Goal: Feedback & Contribution: Contribute content

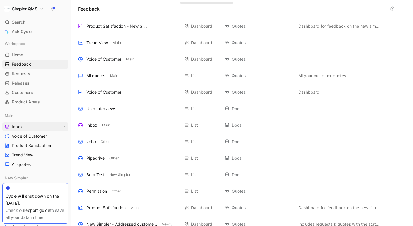
click at [20, 126] on span "Inbox" at bounding box center [17, 127] width 11 height 6
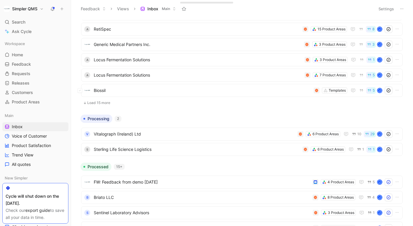
scroll to position [158, 0]
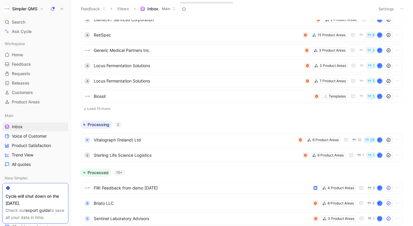
click at [108, 106] on button "Load 15 more" at bounding box center [241, 108] width 321 height 7
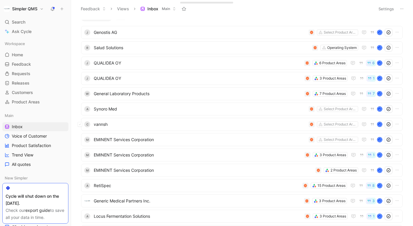
scroll to position [0, 0]
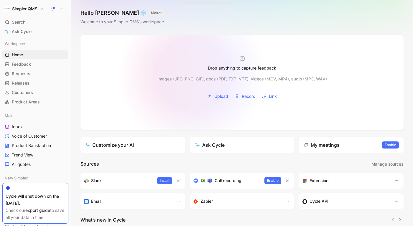
click at [192, 74] on div "Images (JPG, PNG, GIF), docs (PDF, TXT, VTT), videos (MOV, MP4), audio (MP3, WA…" at bounding box center [241, 86] width 169 height 30
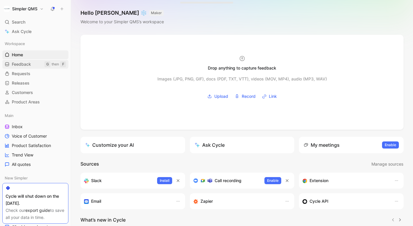
click at [21, 65] on span "Feedback" at bounding box center [21, 64] width 19 height 6
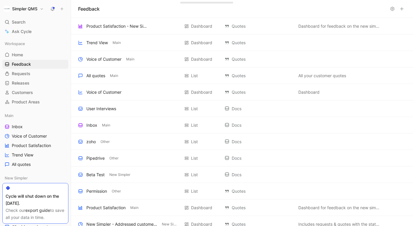
click at [402, 9] on use at bounding box center [401, 8] width 3 height 3
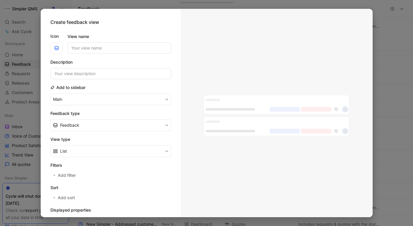
click at [390, 8] on div at bounding box center [206, 113] width 413 height 226
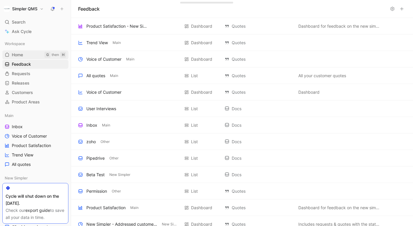
click at [16, 54] on span "Home" at bounding box center [17, 55] width 11 height 6
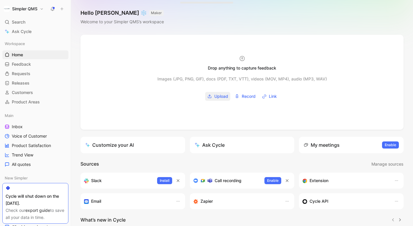
click at [216, 96] on span "Upload" at bounding box center [221, 96] width 14 height 7
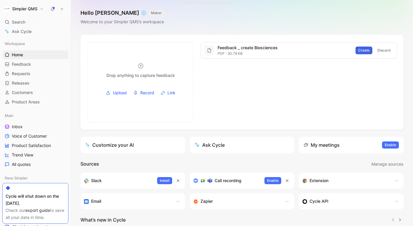
click at [368, 49] on span "Create" at bounding box center [363, 50] width 11 height 6
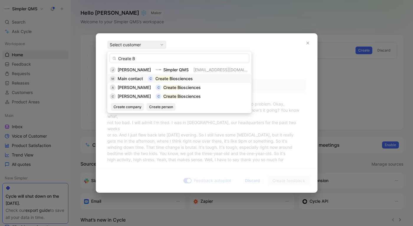
type input "Create B"
click at [134, 79] on span "Main contact" at bounding box center [130, 78] width 25 height 5
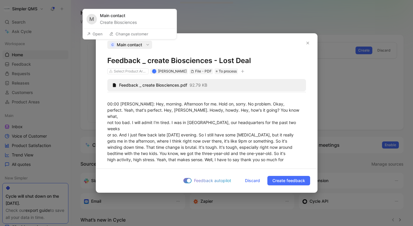
click at [143, 43] on div "C Main contact" at bounding box center [129, 45] width 42 height 8
click at [94, 33] on button "Open" at bounding box center [94, 34] width 21 height 8
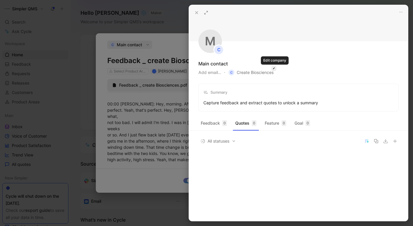
click at [274, 70] on icon "button" at bounding box center [273, 68] width 3 height 5
click at [265, 72] on span "C Create Biosciences" at bounding box center [250, 72] width 45 height 7
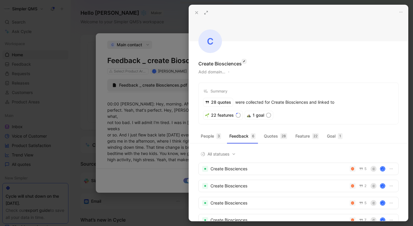
click at [242, 62] on button "button" at bounding box center [244, 61] width 5 height 5
type input "Create Biosciences - Lost Deal"
click at [264, 68] on div "Add domain…" at bounding box center [298, 71] width 200 height 7
click at [240, 64] on div "Create Biosciences" at bounding box center [219, 63] width 43 height 7
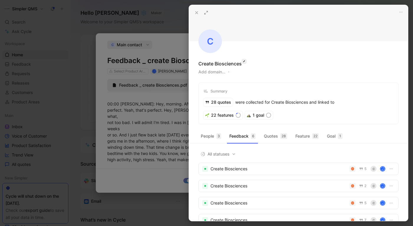
click at [244, 61] on icon "button" at bounding box center [244, 61] width 3 height 5
type input "Create Biosciences - Lost Deal"
click at [196, 11] on icon at bounding box center [196, 12] width 5 height 5
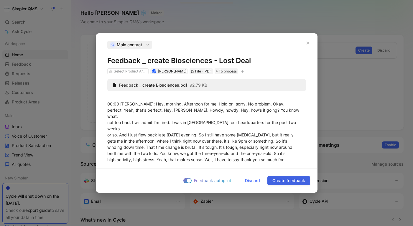
click at [282, 179] on span "Create feedback" at bounding box center [288, 180] width 33 height 7
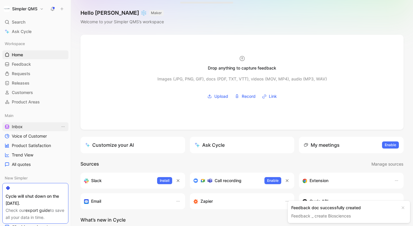
click at [21, 127] on span "Inbox" at bounding box center [17, 127] width 11 height 6
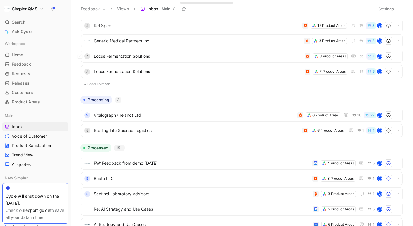
scroll to position [181, 0]
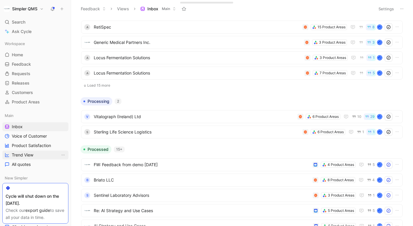
click at [24, 157] on span "Trend View" at bounding box center [23, 155] width 22 height 6
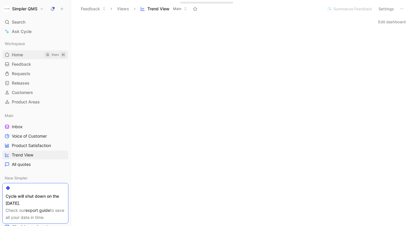
click at [17, 54] on span "Home" at bounding box center [17, 55] width 11 height 6
